Goal: Find specific page/section: Find specific page/section

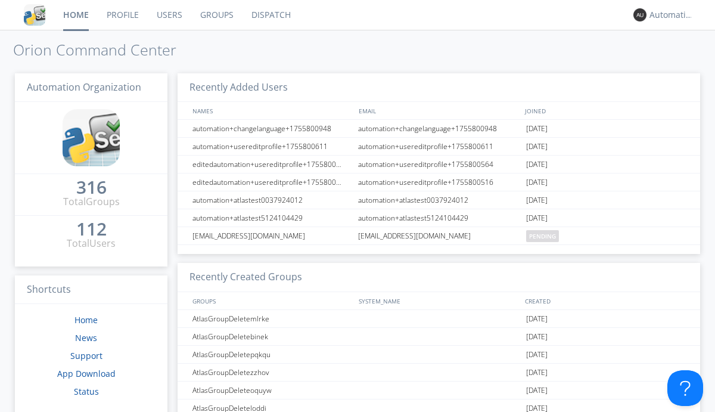
click at [270, 15] on link "Dispatch" at bounding box center [271, 15] width 57 height 30
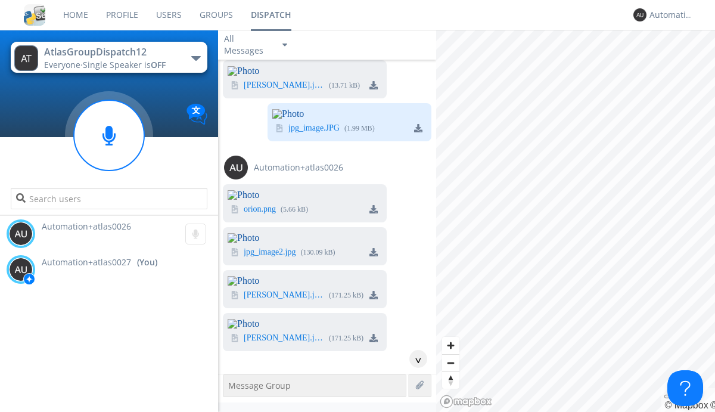
scroll to position [4302, 0]
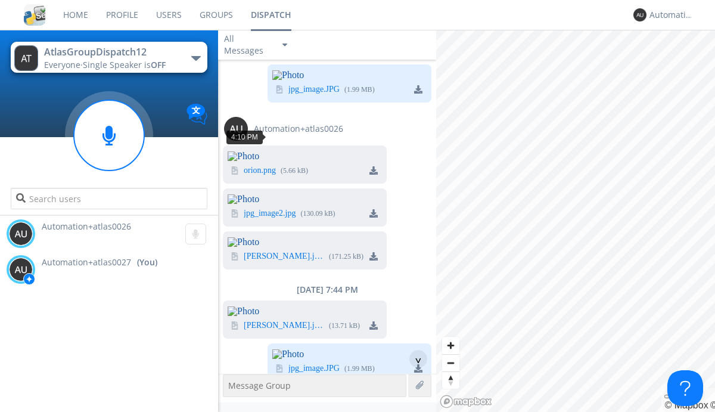
scroll to position [57, 0]
click at [414, 359] on div "^" at bounding box center [418, 359] width 18 height 18
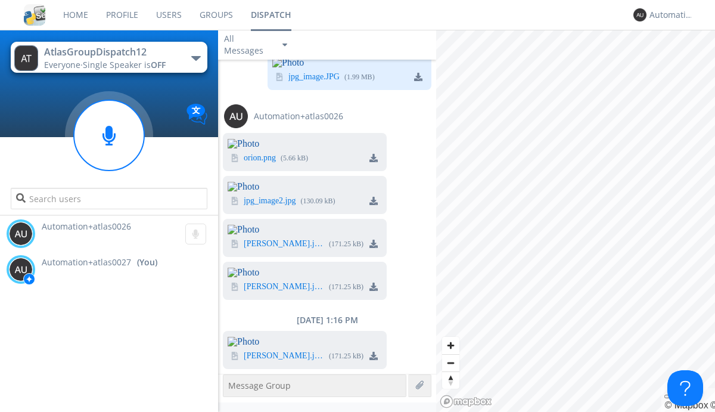
scroll to position [4516, 0]
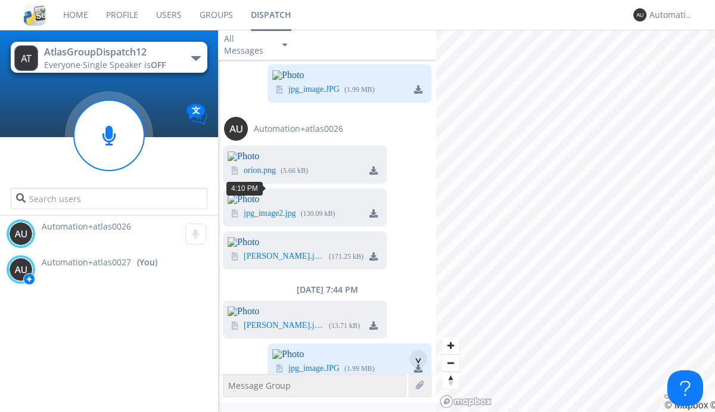
scroll to position [21, 0]
click at [414, 359] on div "^" at bounding box center [418, 359] width 18 height 18
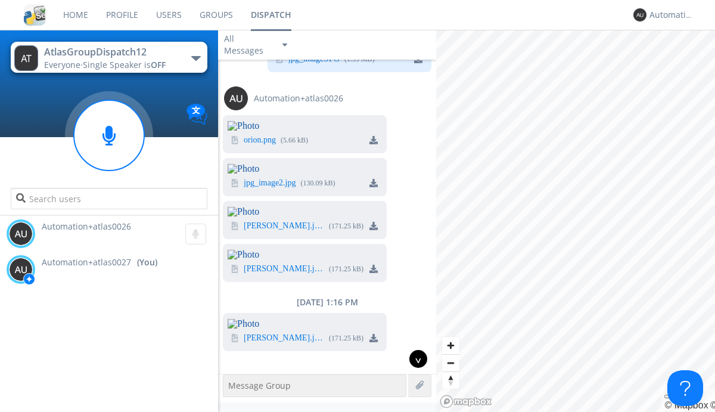
scroll to position [4480, 0]
